Goal: Find contact information: Find contact information

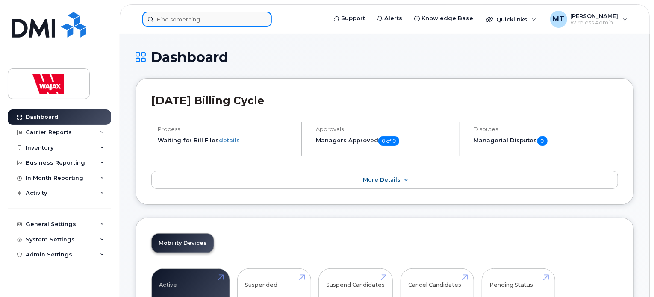
click at [260, 12] on input at bounding box center [206, 19] width 129 height 15
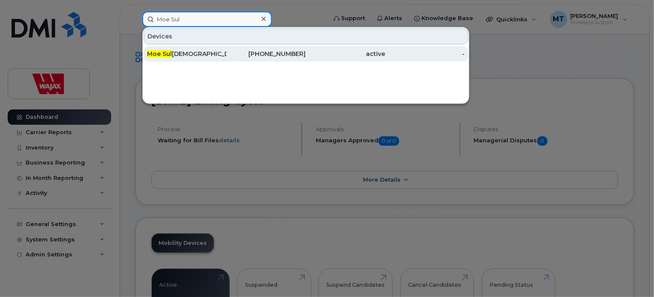
type input "Moe Sul"
click at [219, 56] on div "Moe Sul iman" at bounding box center [186, 54] width 79 height 9
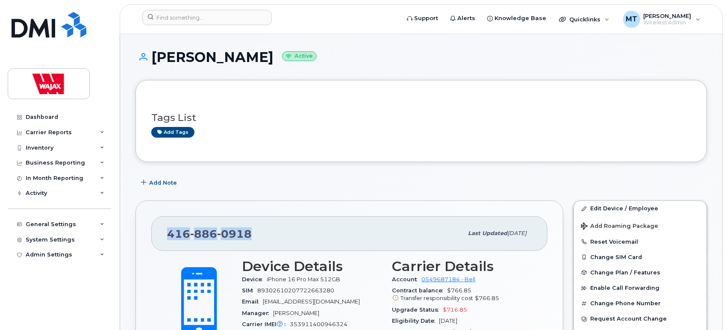
drag, startPoint x: 256, startPoint y: 235, endPoint x: 168, endPoint y: 238, distance: 87.7
click at [168, 238] on div "[PHONE_NUMBER]" at bounding box center [315, 233] width 296 height 18
copy span "[PHONE_NUMBER]"
